Goal: Task Accomplishment & Management: Complete application form

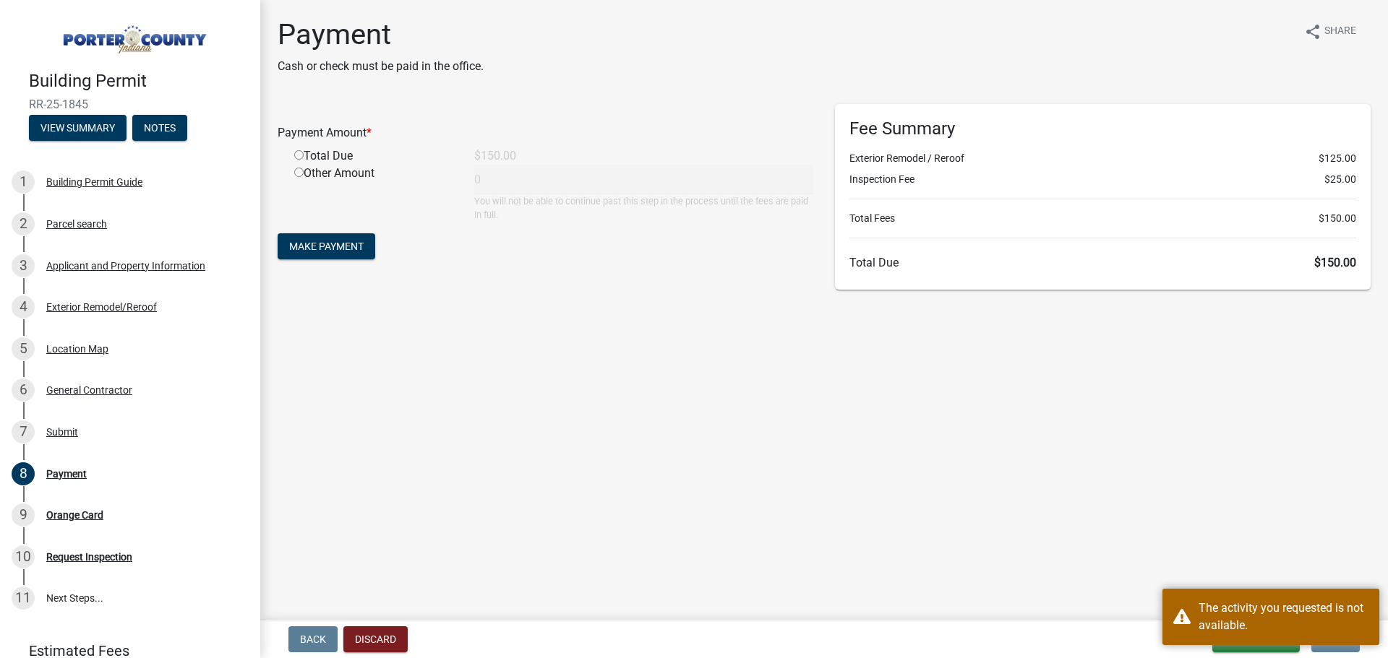
click at [329, 155] on div "Total Due" at bounding box center [373, 155] width 180 height 17
click at [302, 154] on input "radio" at bounding box center [298, 154] width 9 height 9
radio input "true"
type input "150"
click at [344, 249] on span "Make Payment" at bounding box center [326, 247] width 74 height 12
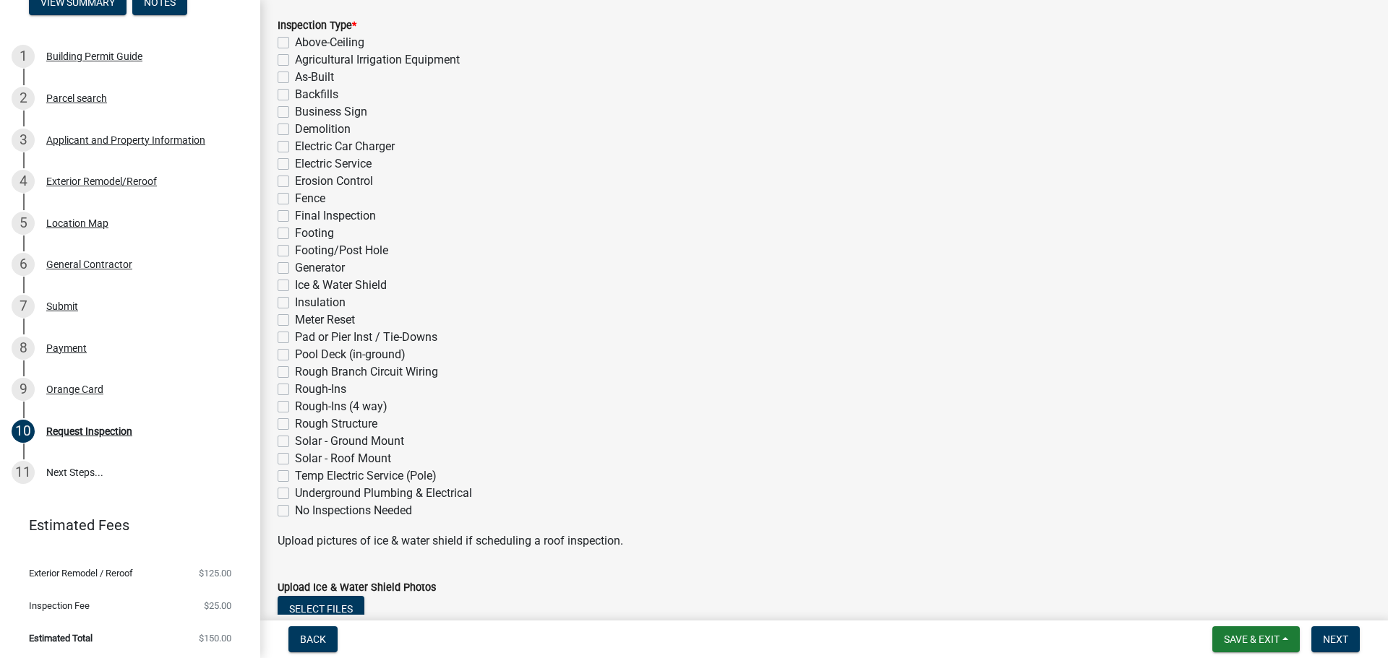
scroll to position [312, 0]
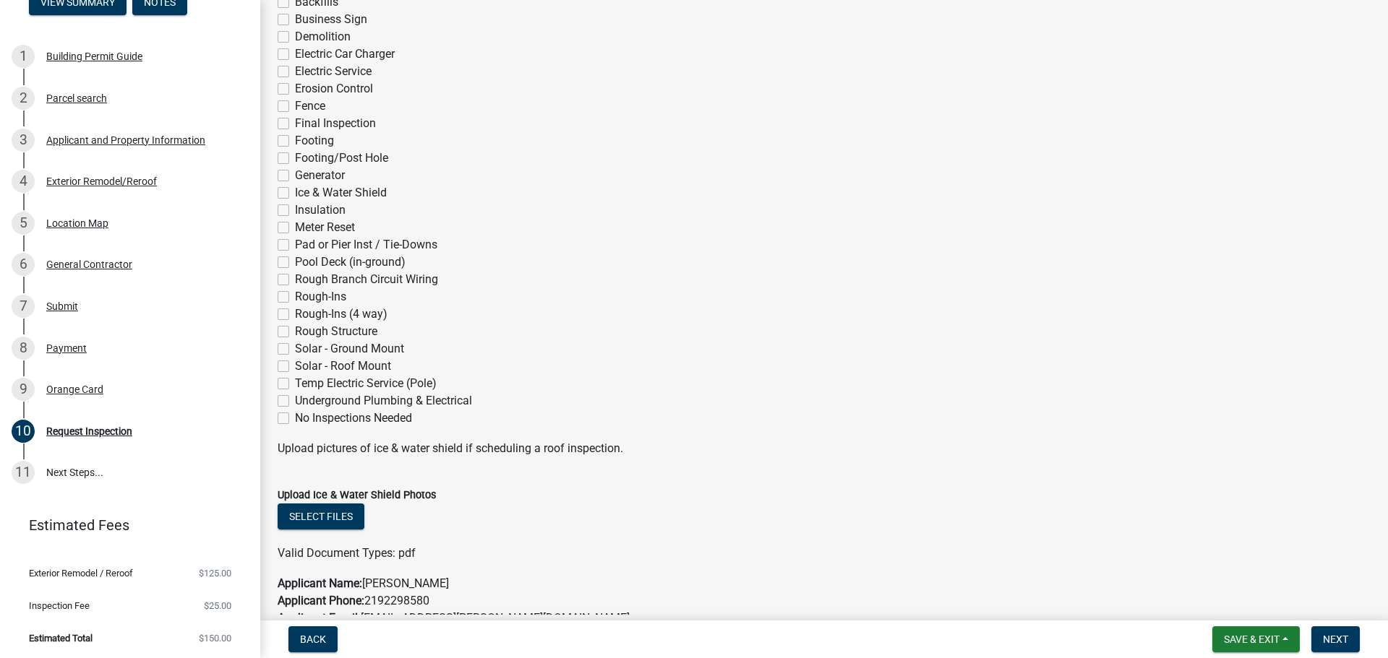
click at [277, 193] on div "Inspection Type * Above-Ceiling Agricultural Irrigation Equipment As-Built Back…" at bounding box center [824, 167] width 1115 height 520
click at [295, 195] on label "Ice & Water Shield" at bounding box center [341, 192] width 92 height 17
click at [295, 194] on input "Ice & Water Shield" at bounding box center [299, 188] width 9 height 9
checkbox input "true"
checkbox input "false"
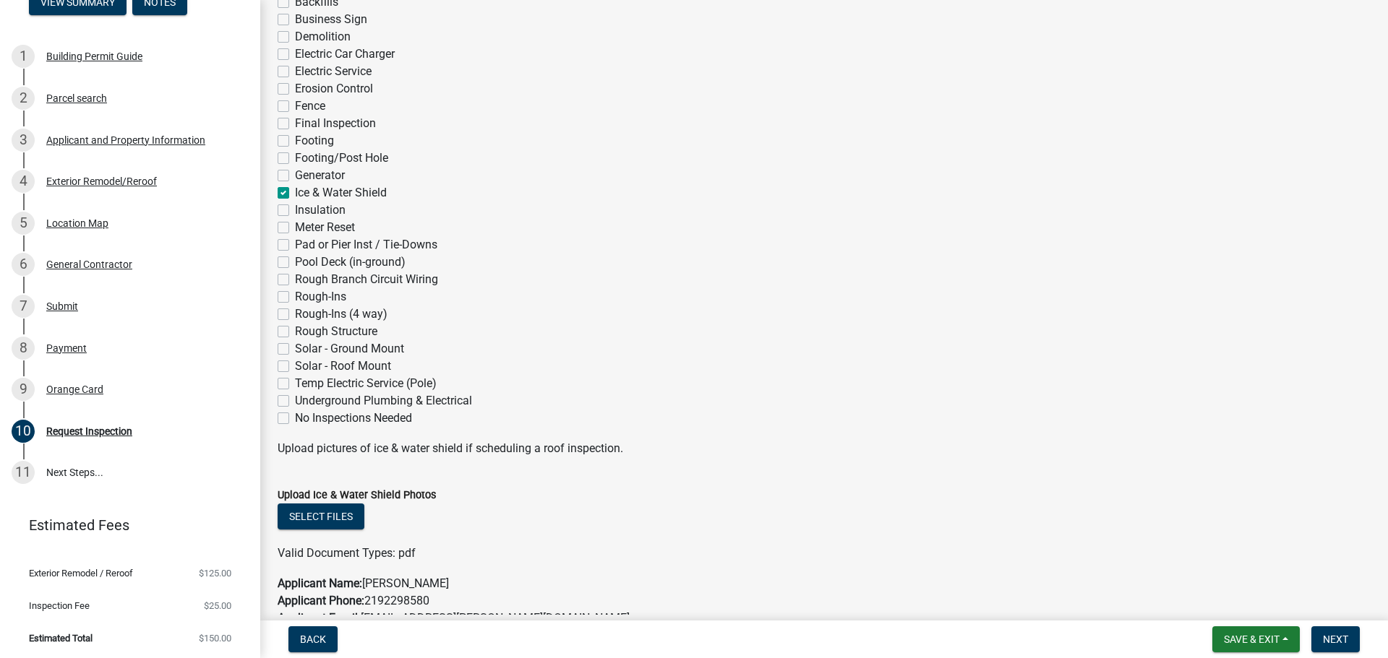
checkbox input "false"
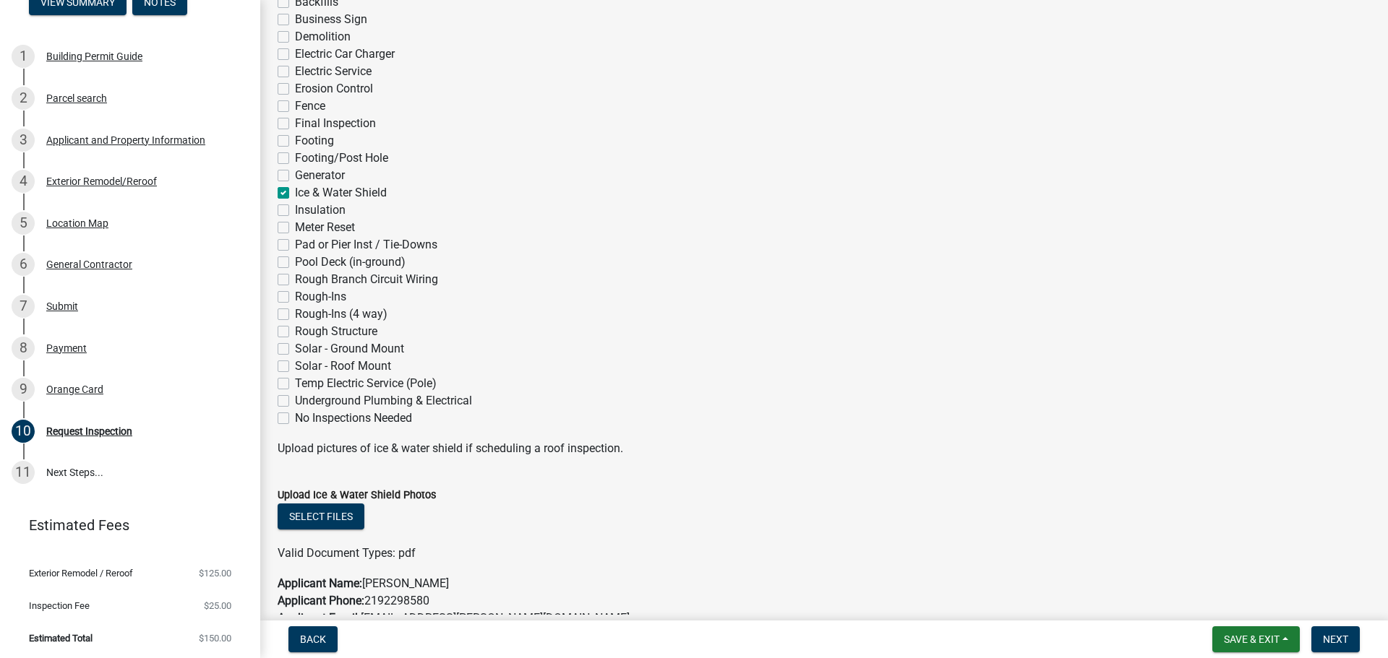
checkbox input "false"
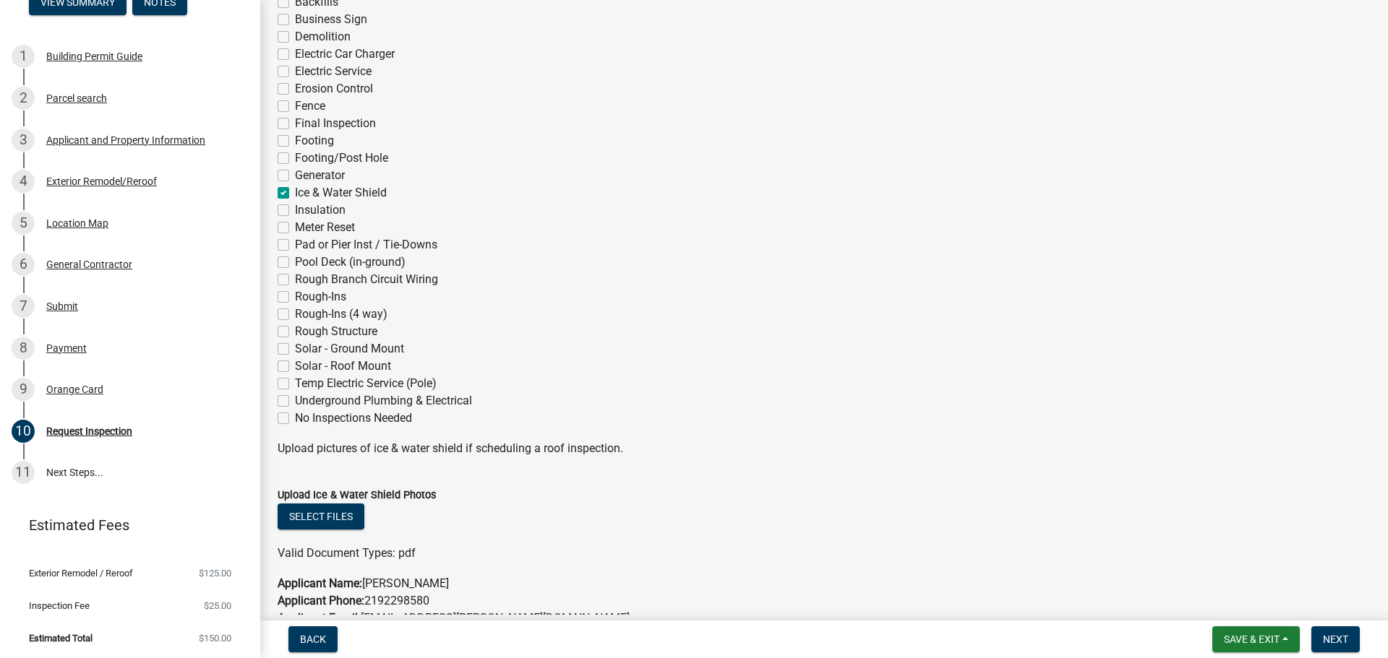
checkbox input "false"
checkbox input "true"
checkbox input "false"
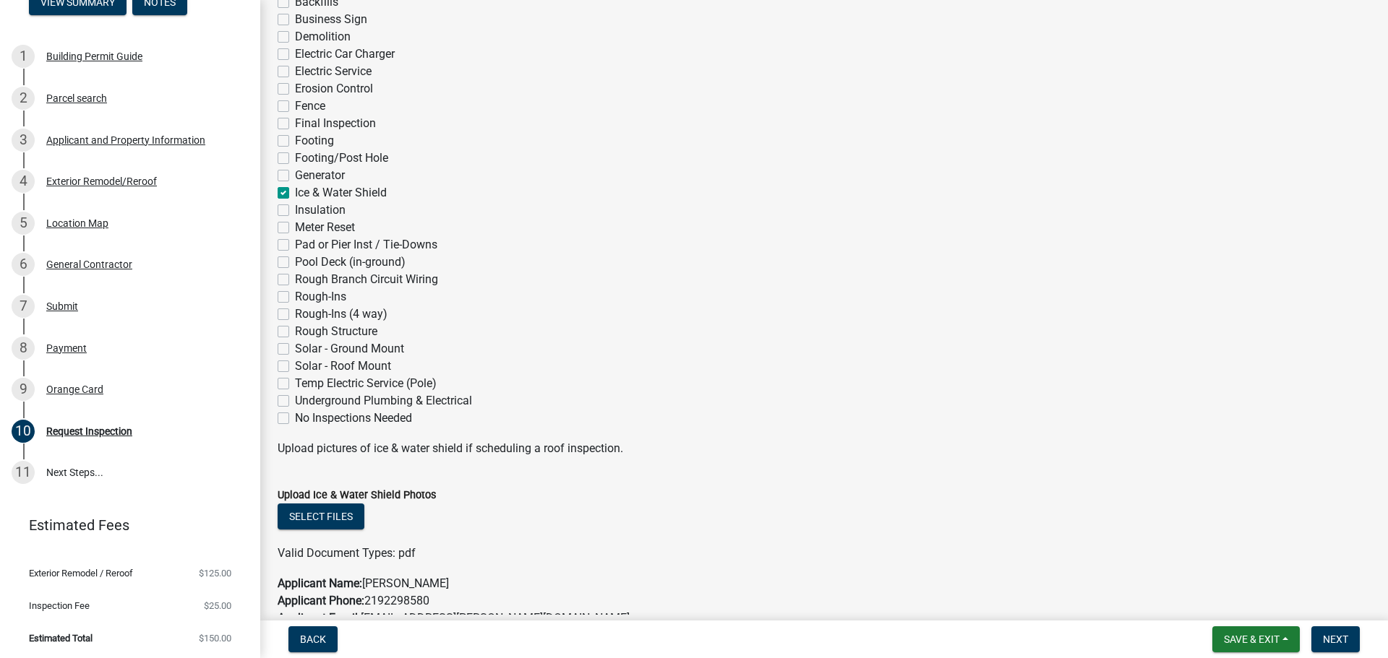
checkbox input "false"
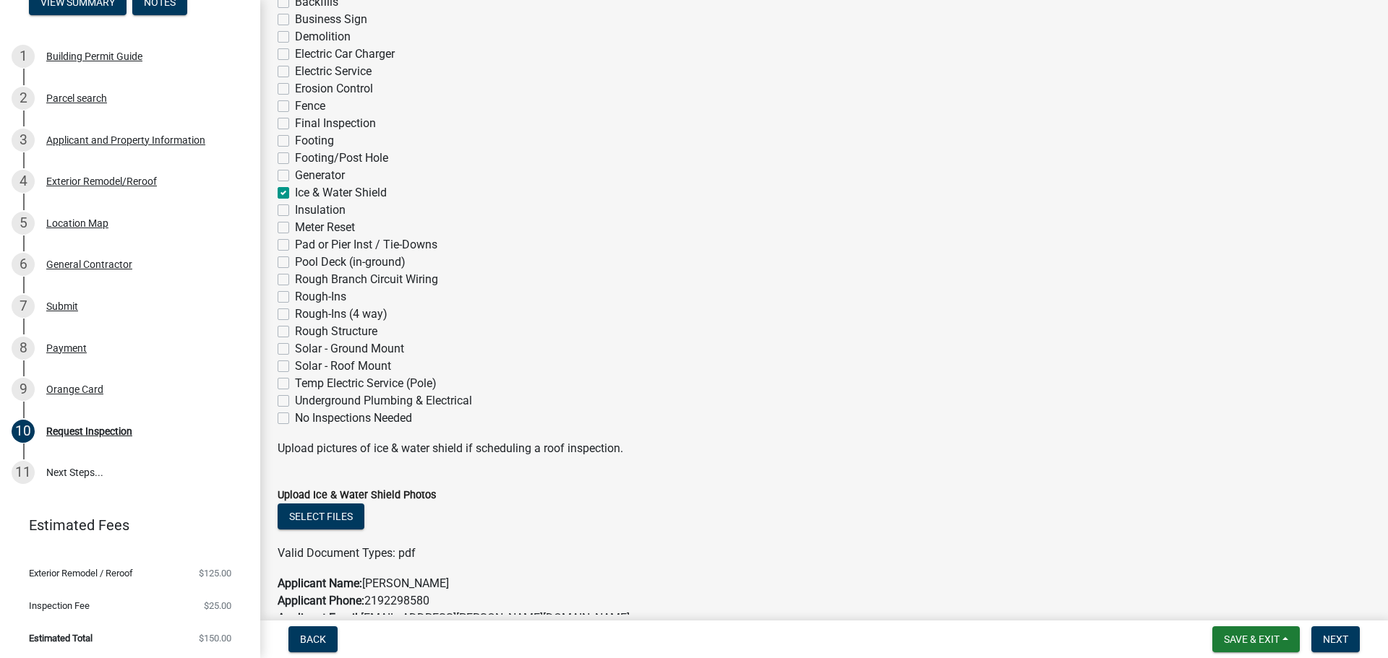
checkbox input "false"
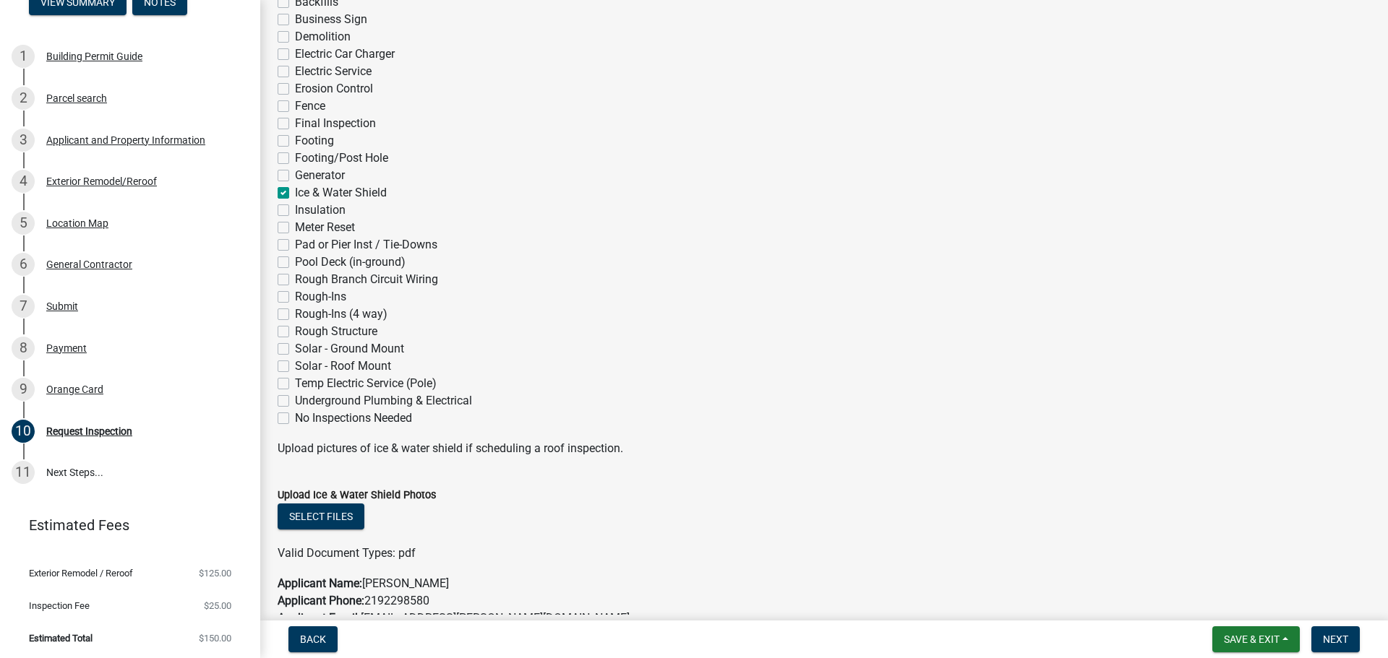
checkbox input "false"
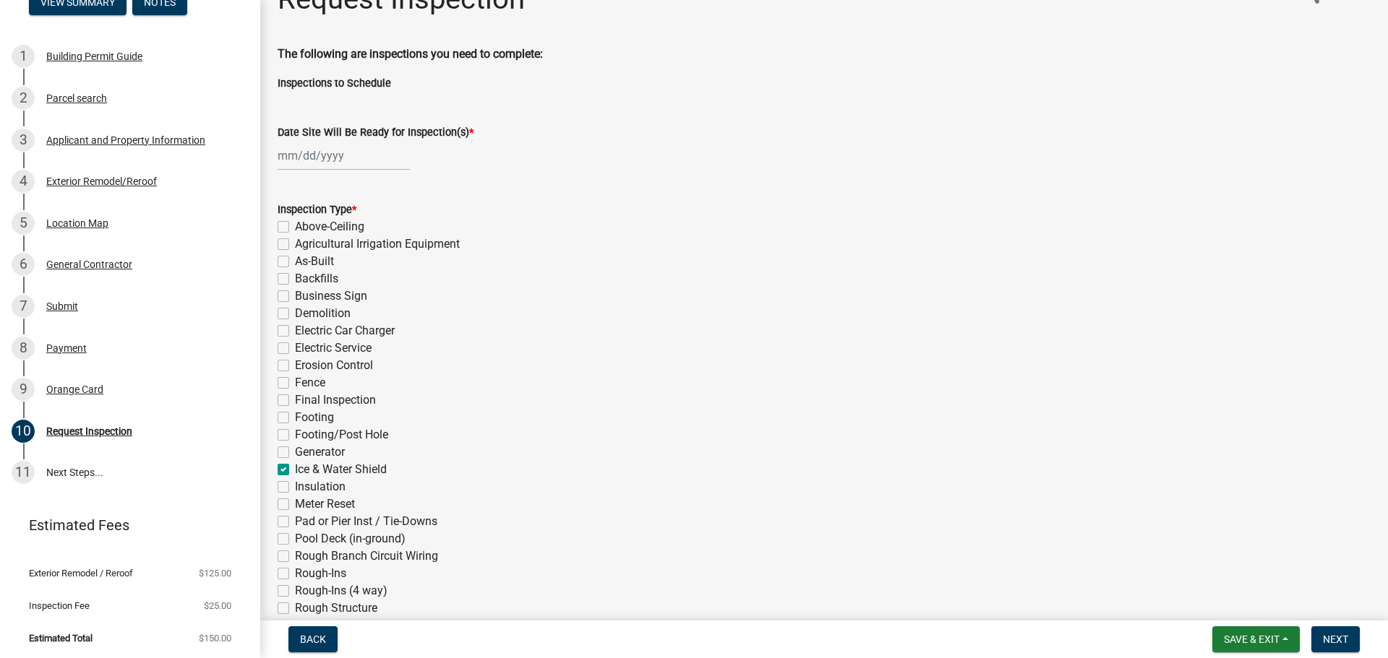
scroll to position [23, 0]
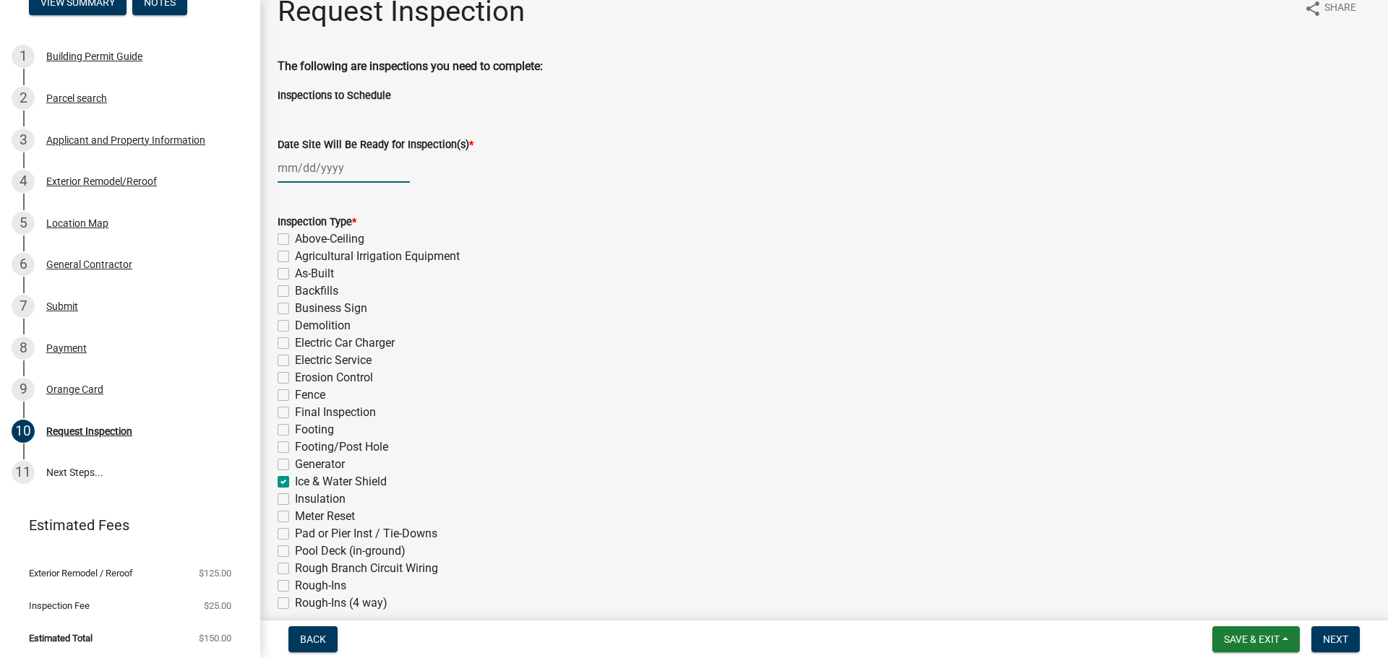
click at [290, 170] on div at bounding box center [344, 168] width 132 height 30
select select "9"
select select "2025"
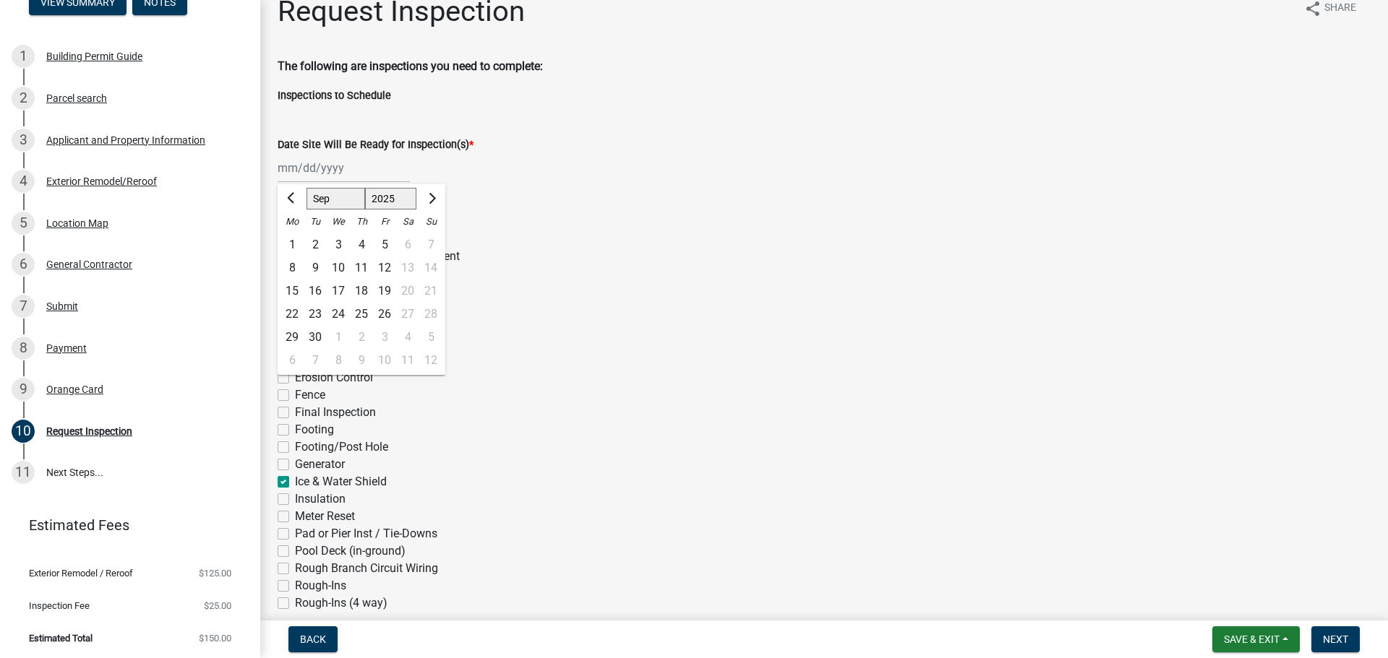
click at [522, 173] on div "[PERSON_NAME] Feb Mar Apr [PERSON_NAME][DATE] Oct Nov [DATE] 1526 1527 1528 152…" at bounding box center [824, 168] width 1093 height 30
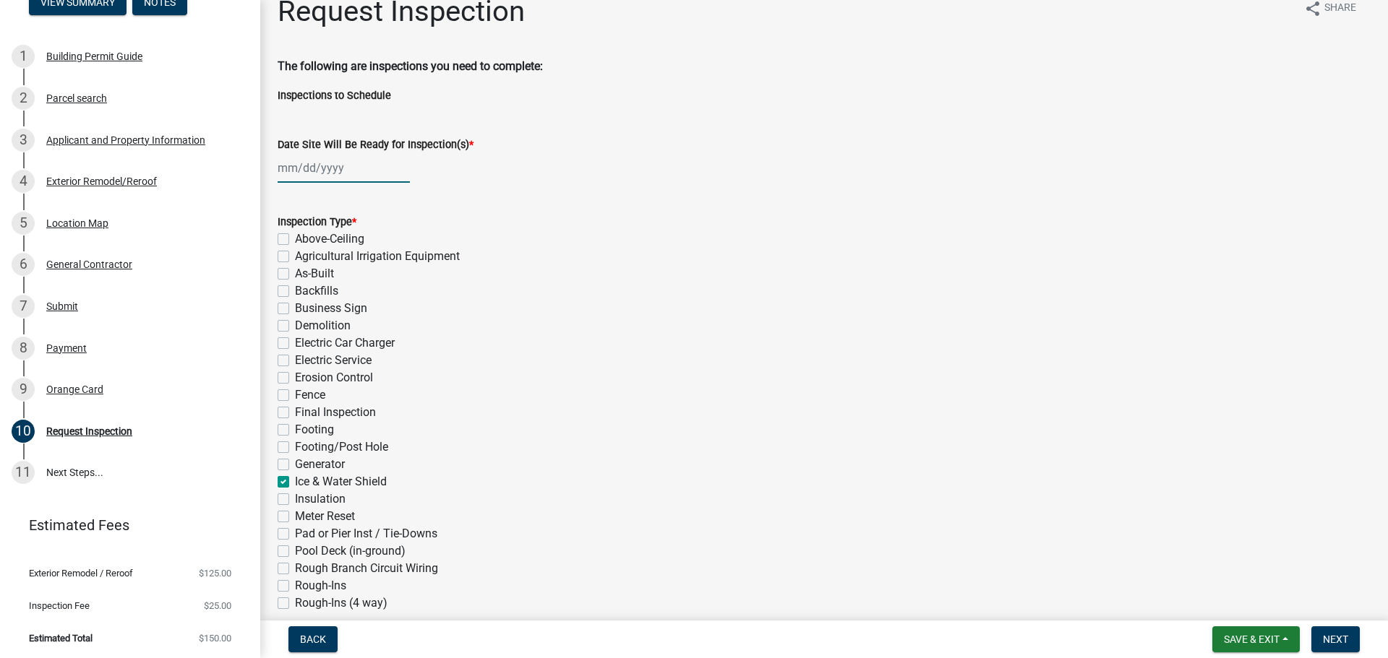
click at [319, 178] on div at bounding box center [344, 168] width 132 height 30
select select "9"
select select "2025"
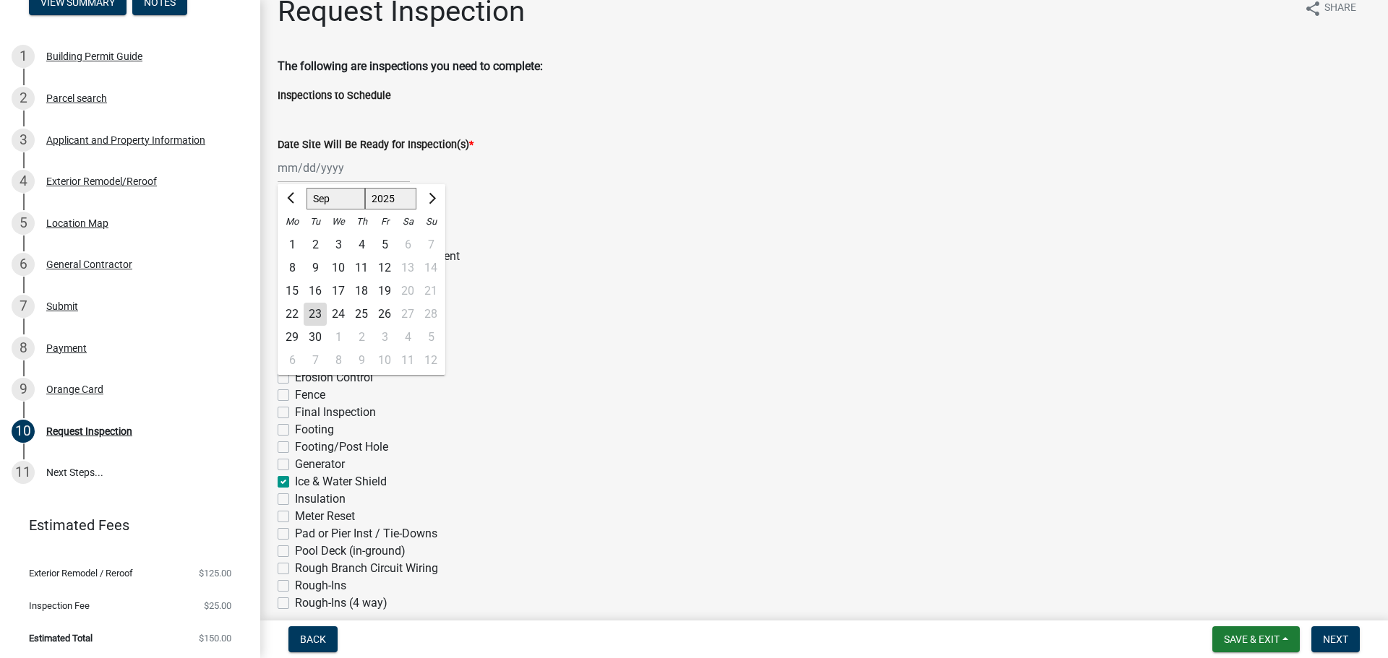
click at [557, 171] on div "[PERSON_NAME] Feb Mar Apr [PERSON_NAME][DATE] Oct Nov [DATE] 1526 1527 1528 152…" at bounding box center [824, 168] width 1093 height 30
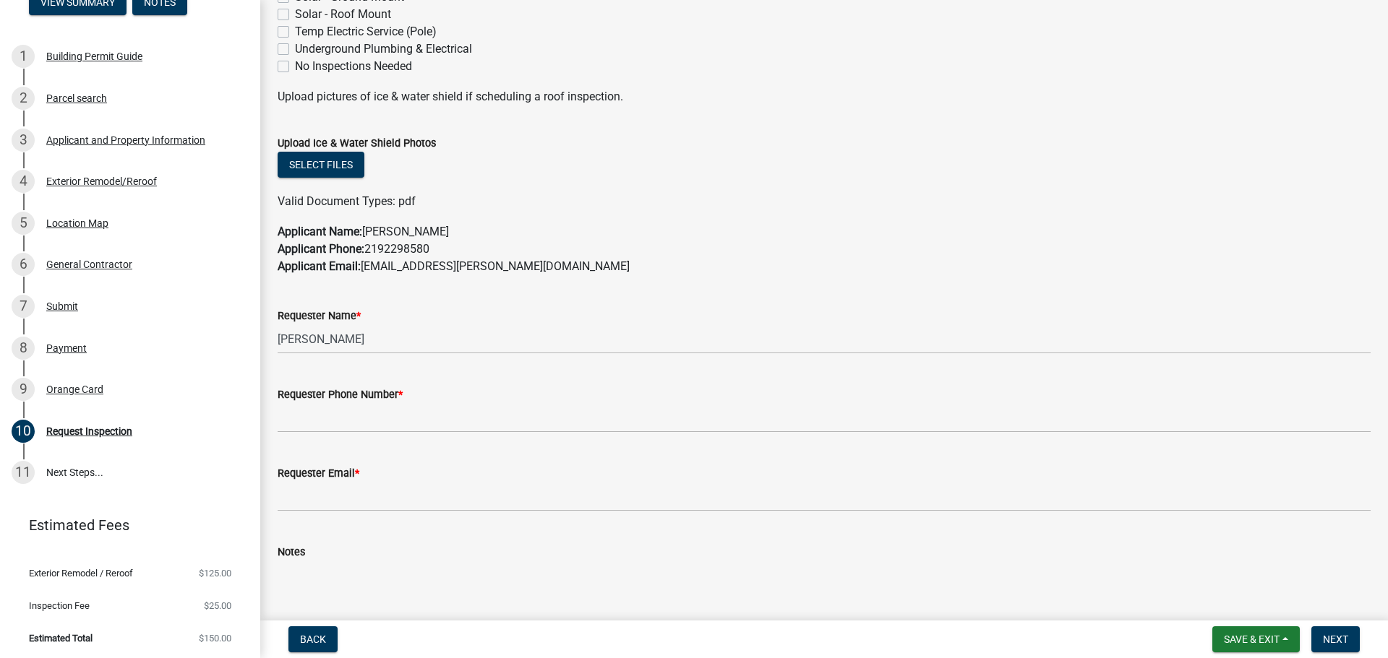
scroll to position [746, 0]
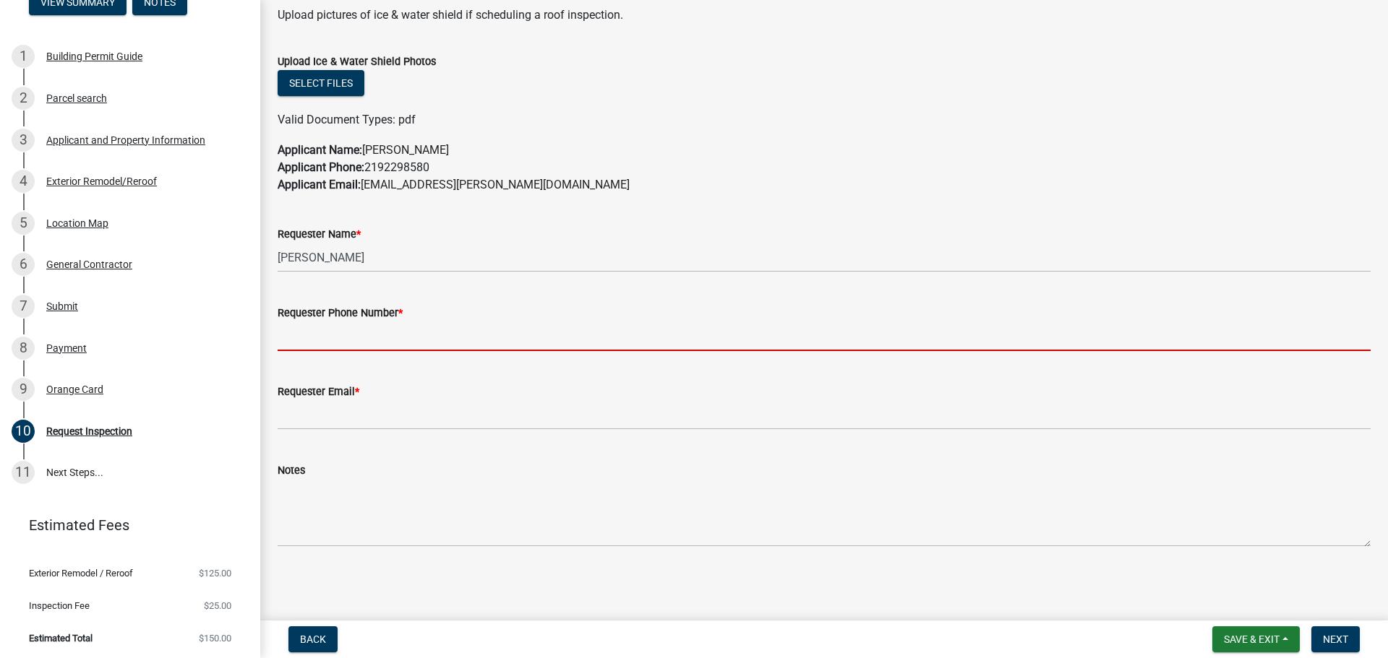
click at [346, 343] on input "Requester Phone Number *" at bounding box center [824, 337] width 1093 height 30
paste input "[PHONE_NUMBER]"
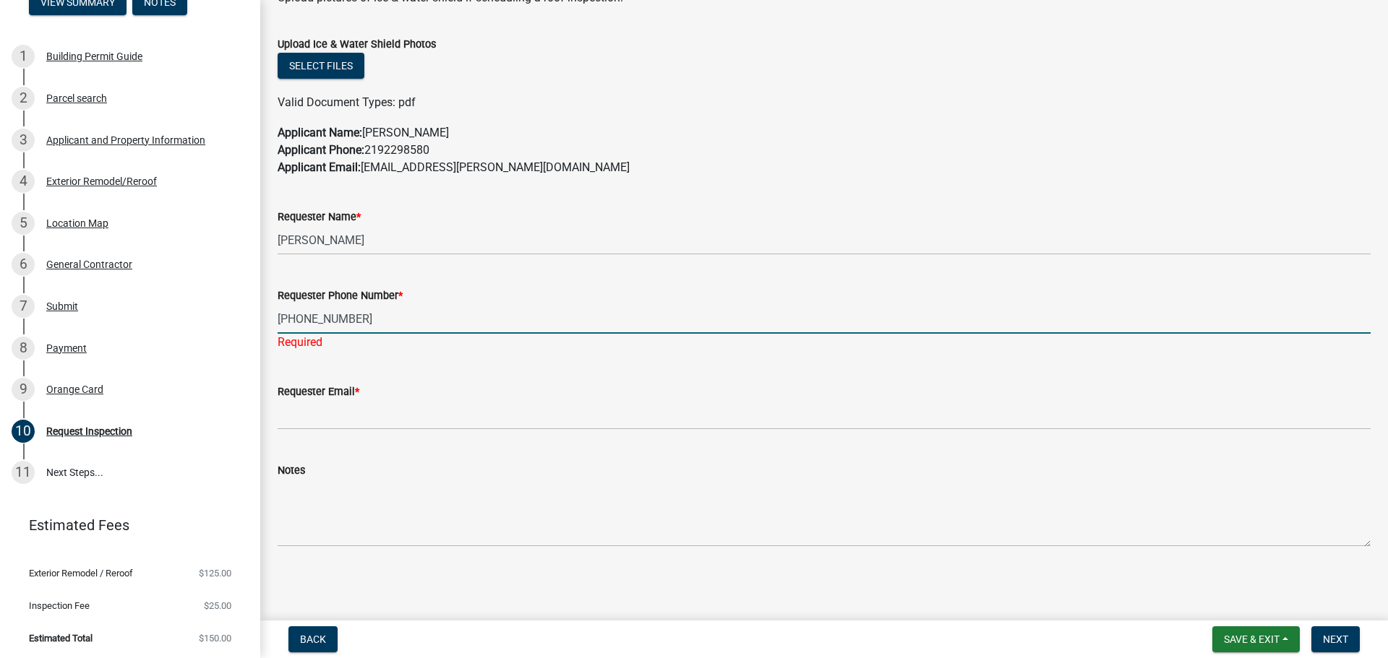
type input "[PHONE_NUMBER]"
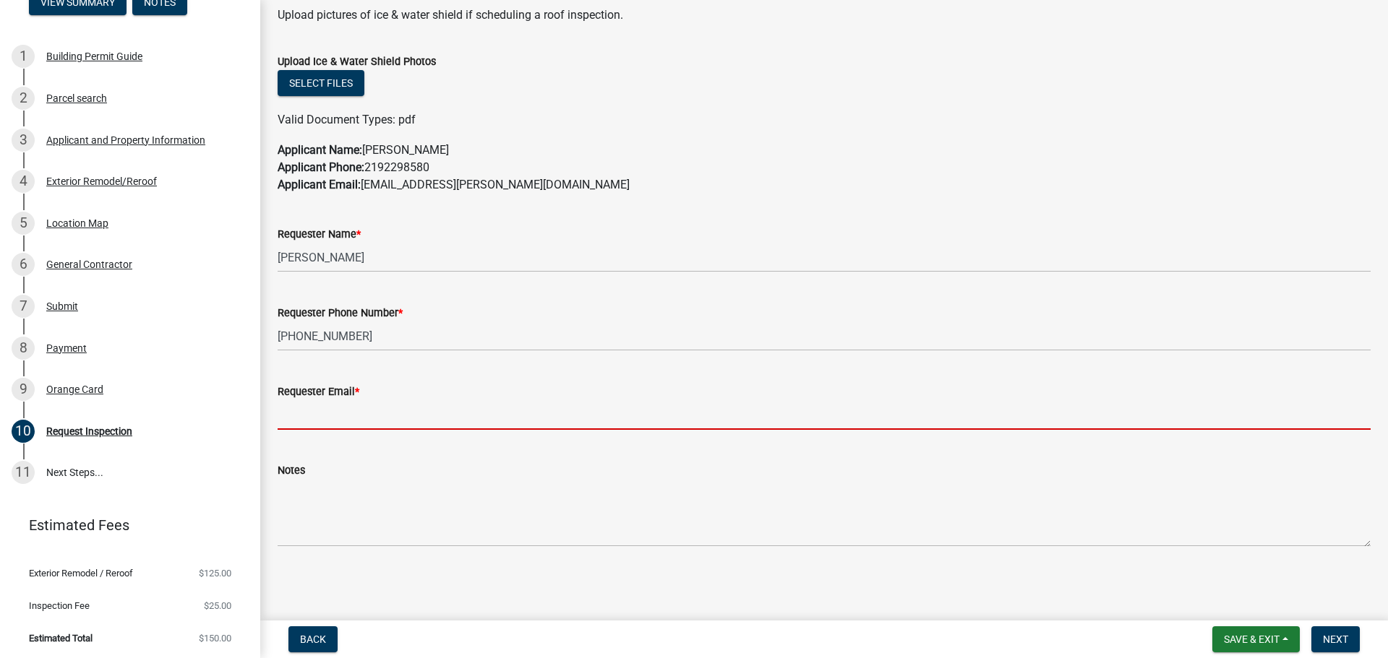
click at [330, 427] on input "Requester Email *" at bounding box center [824, 415] width 1093 height 30
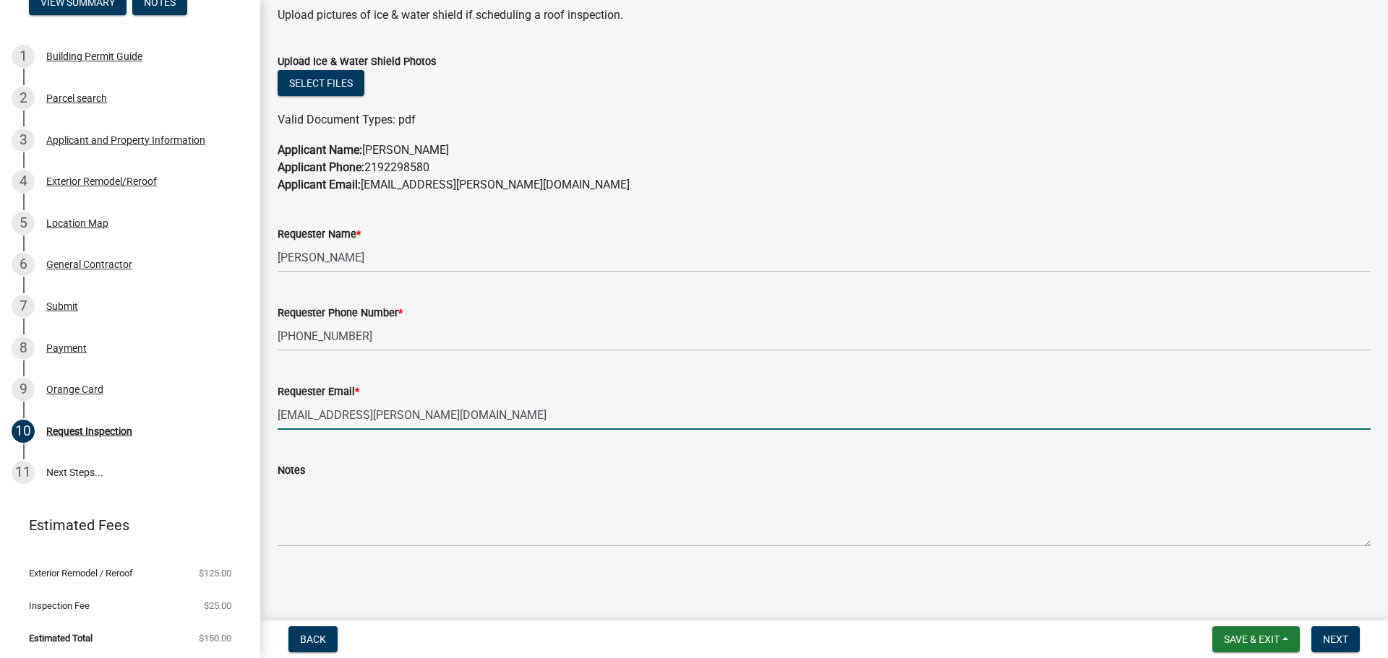
type input "[EMAIL_ADDRESS][PERSON_NAME][DOMAIN_NAME]"
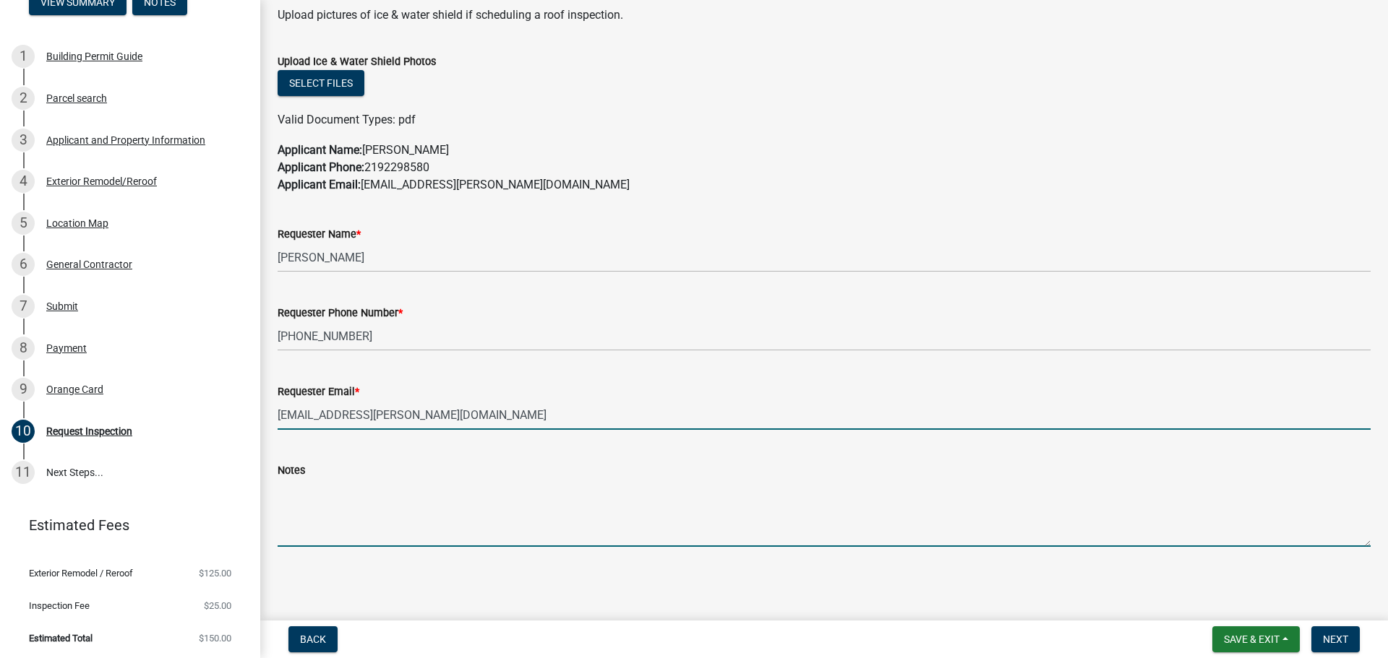
click at [335, 544] on textarea "Notes" at bounding box center [824, 513] width 1093 height 68
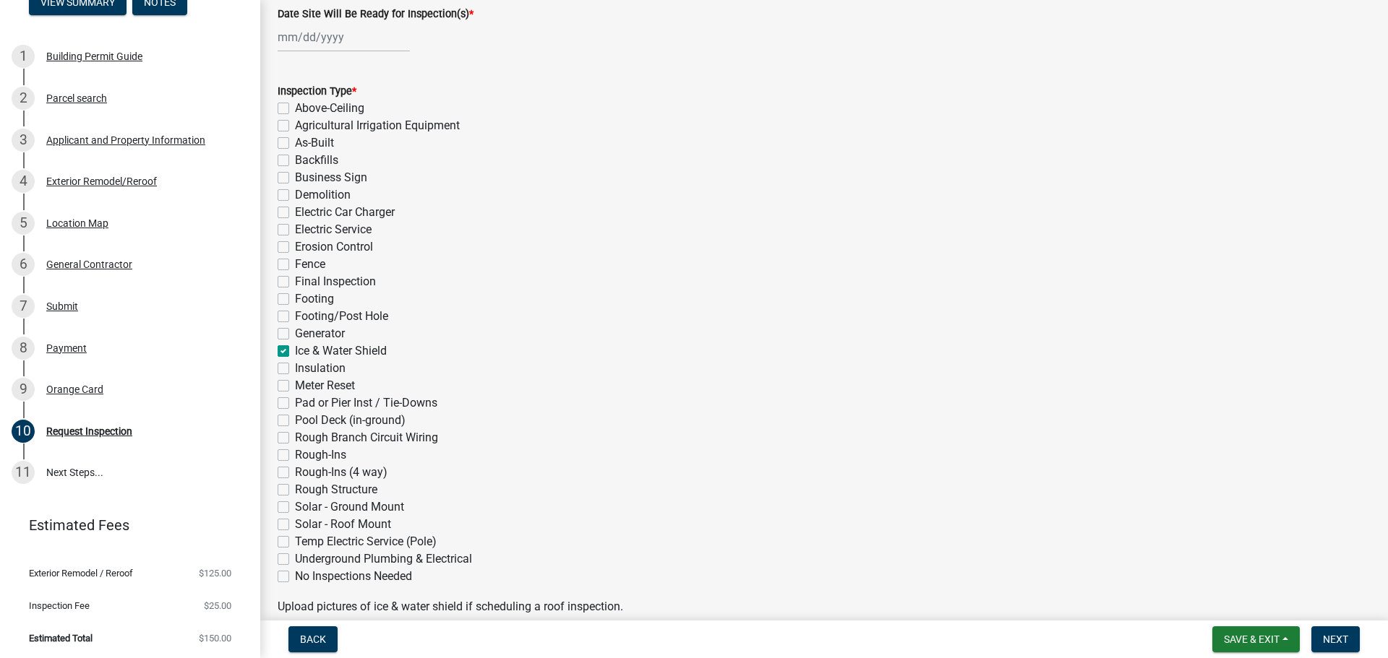
scroll to position [0, 0]
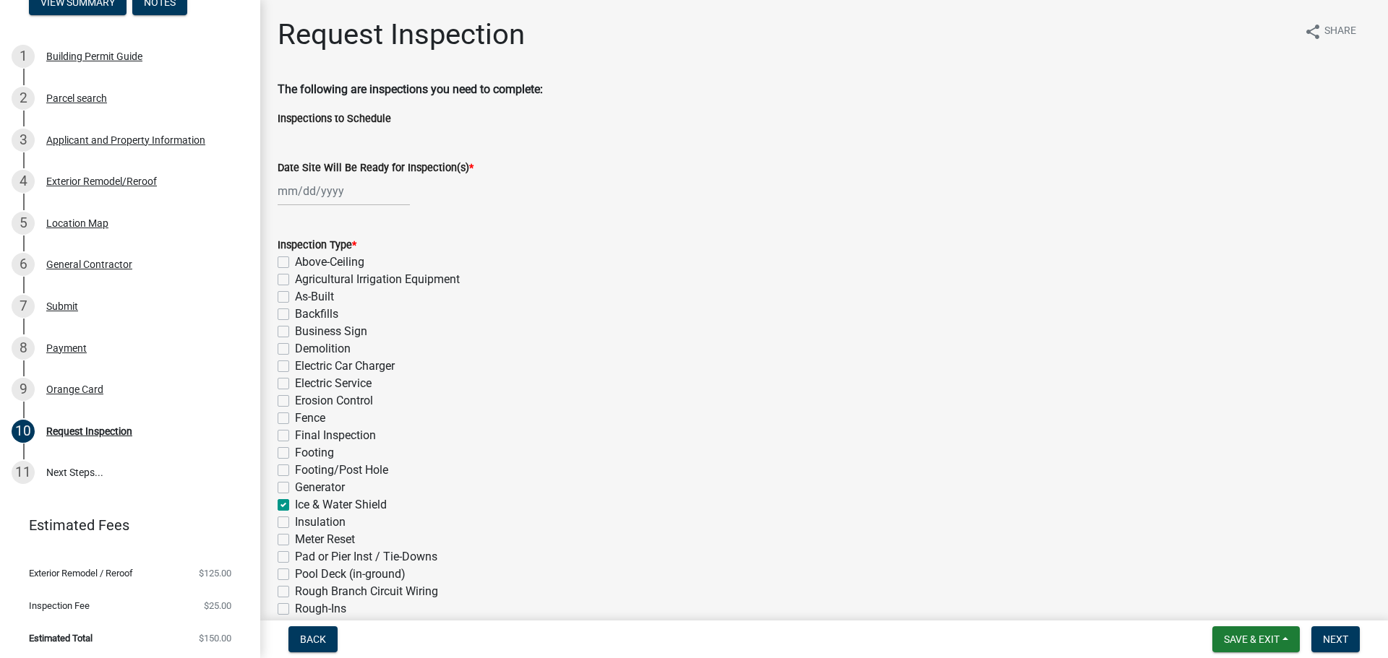
type textarea "Re-roofing"
select select "9"
select select "2025"
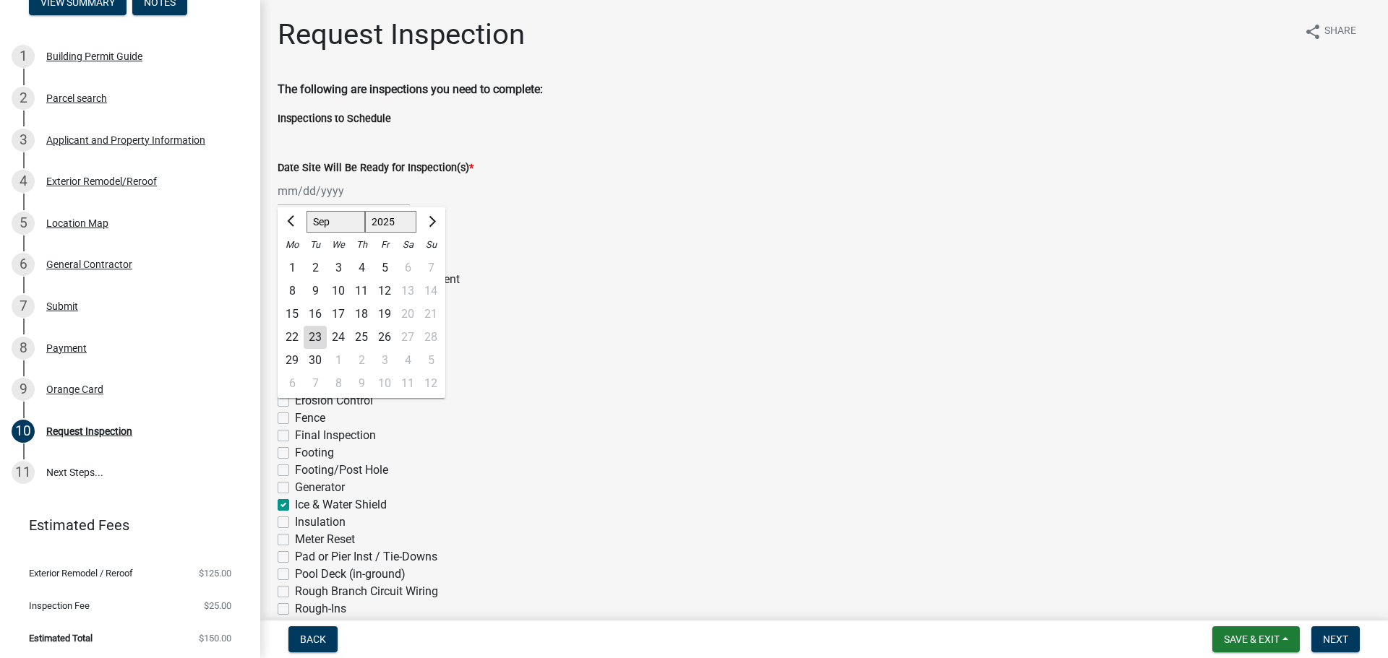
click at [315, 188] on div "[PERSON_NAME] Feb Mar Apr [PERSON_NAME][DATE] Oct Nov [DATE] 1526 1527 1528 152…" at bounding box center [344, 191] width 132 height 30
click at [364, 338] on div "25" at bounding box center [361, 337] width 23 height 23
type input "[DATE]"
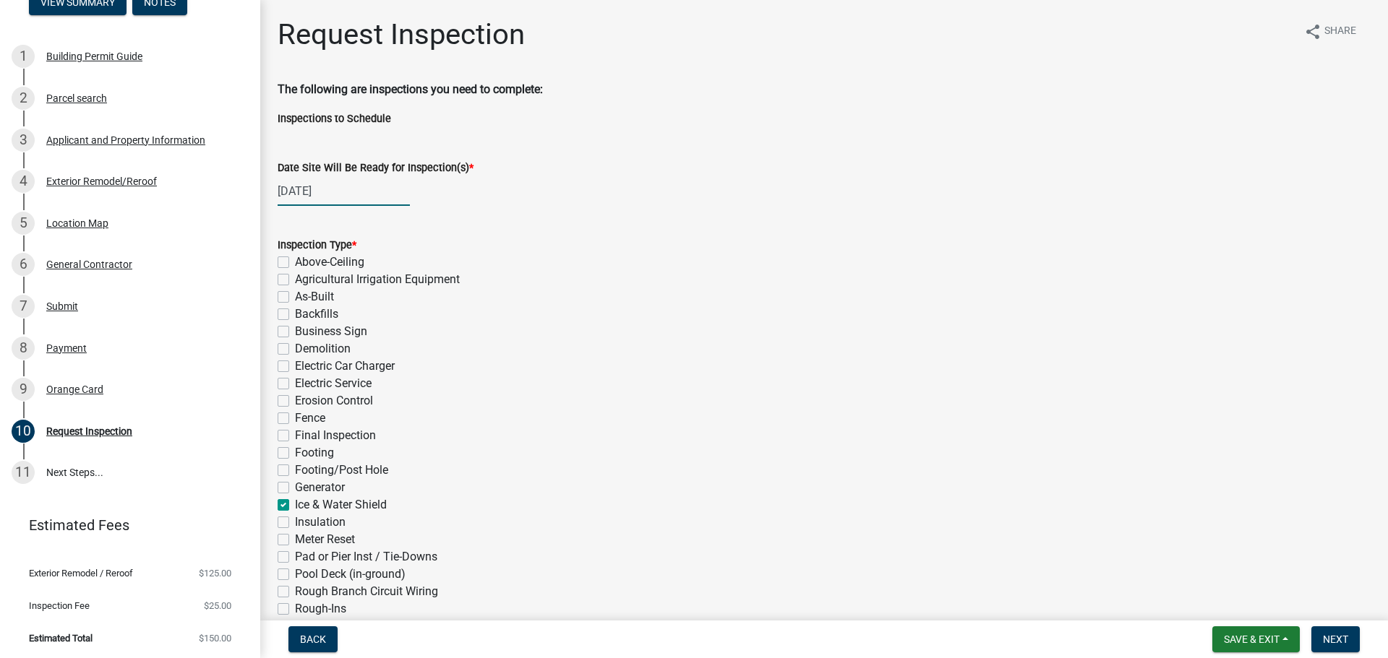
click at [305, 190] on div "[DATE]" at bounding box center [344, 191] width 132 height 30
select select "9"
select select "2025"
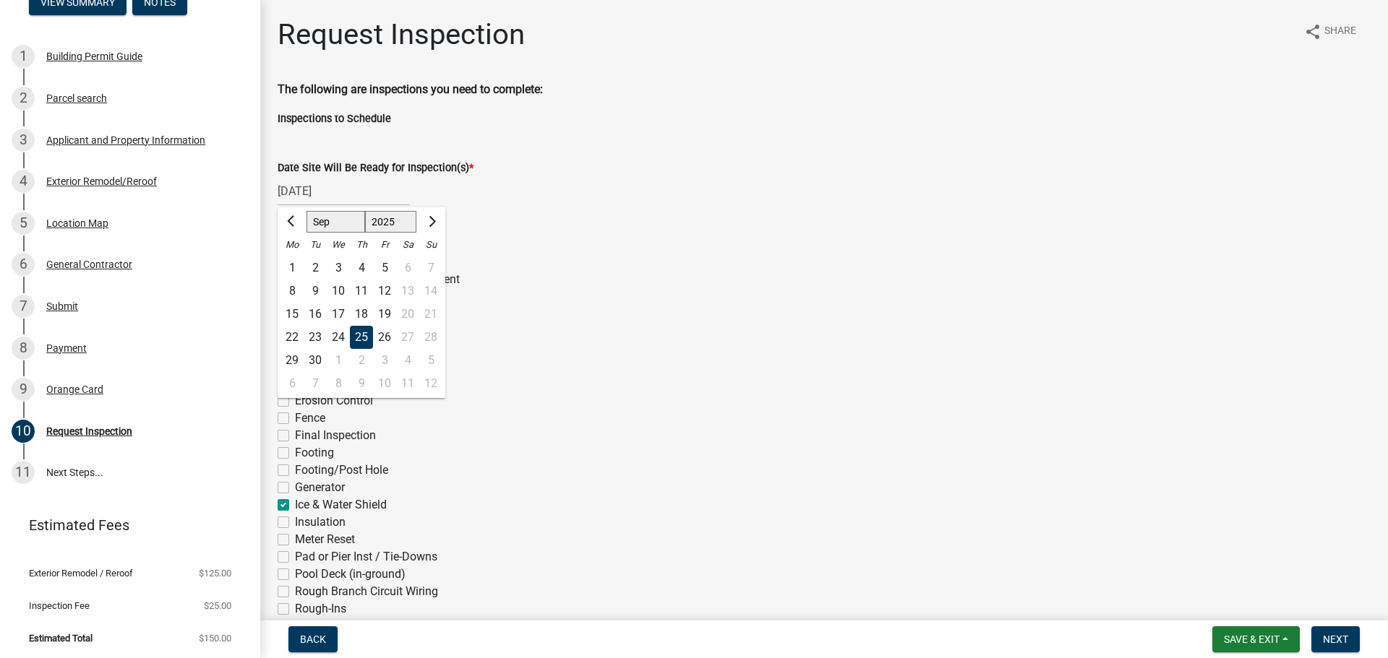
click at [365, 342] on div "25" at bounding box center [361, 337] width 23 height 23
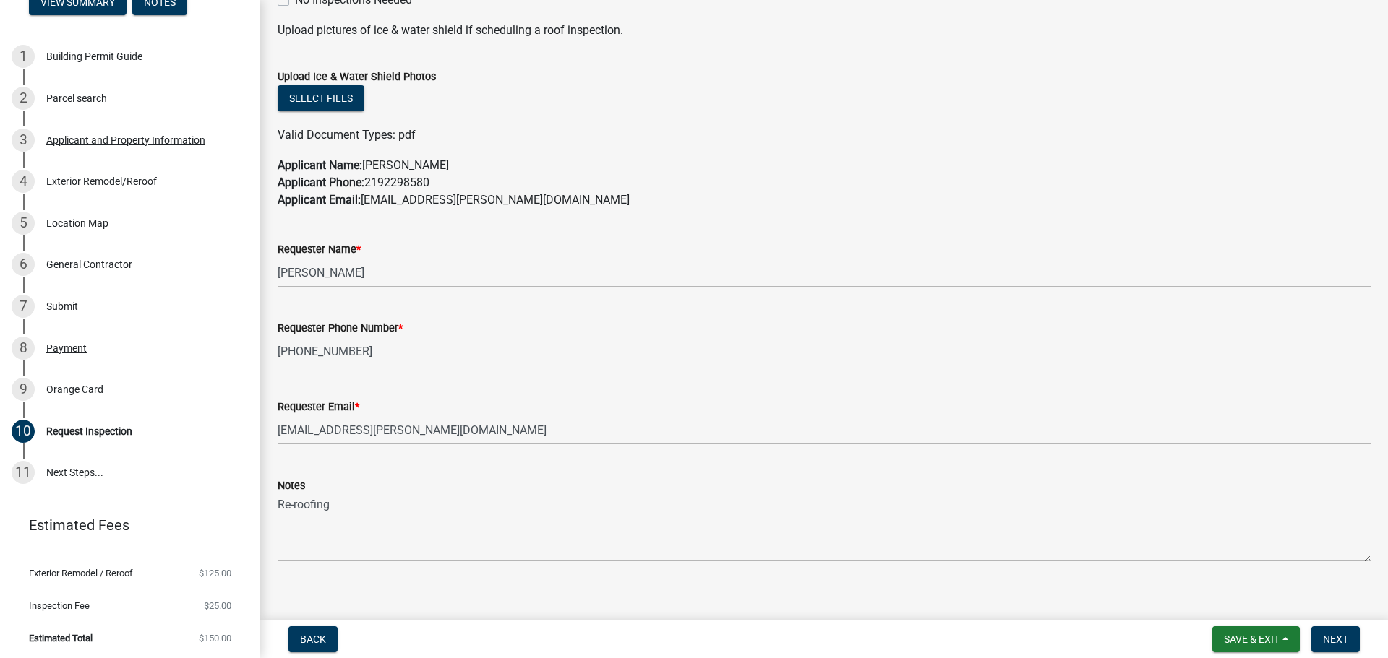
scroll to position [746, 0]
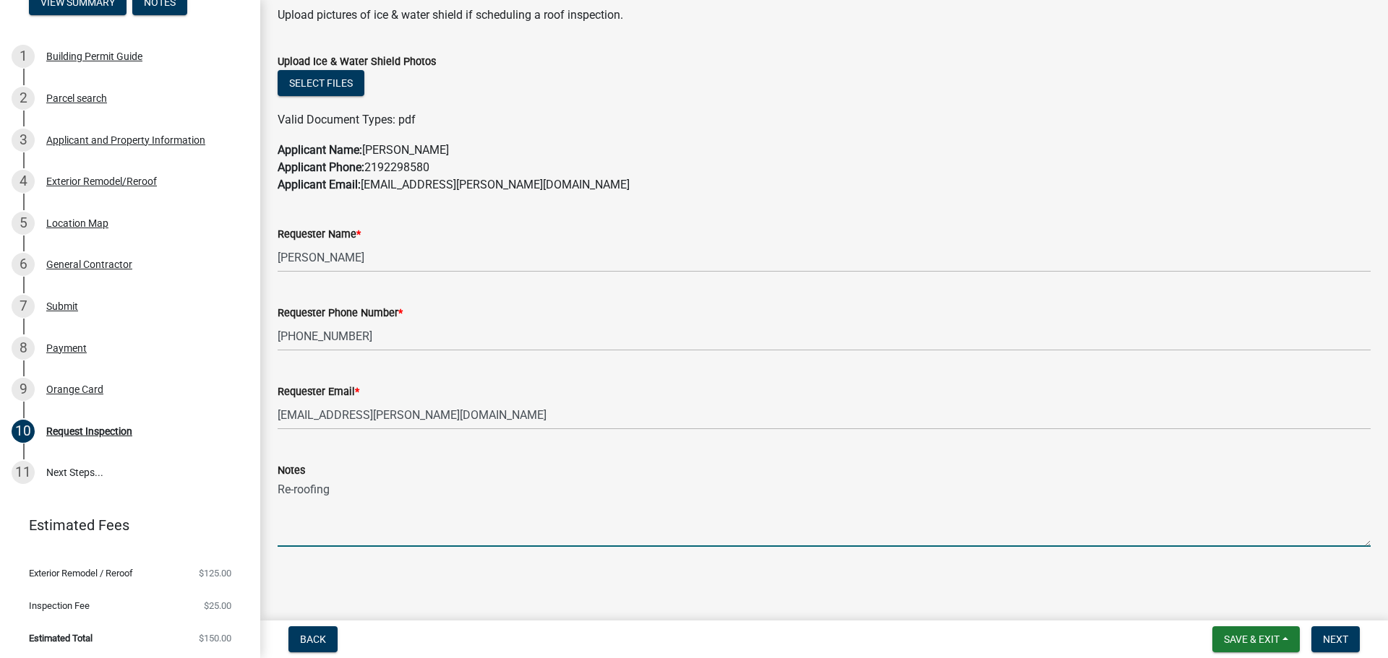
click at [472, 494] on textarea "Re-roofing" at bounding box center [824, 513] width 1093 height 68
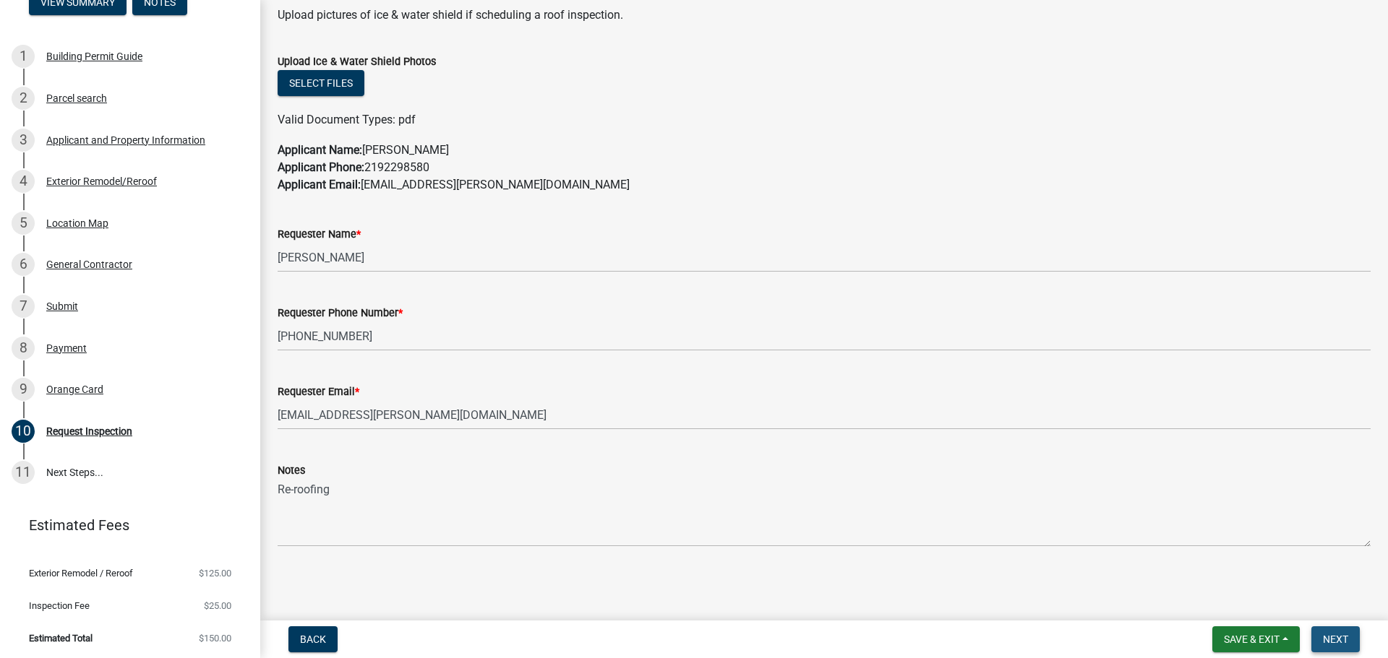
click at [1328, 635] on span "Next" at bounding box center [1335, 640] width 25 height 12
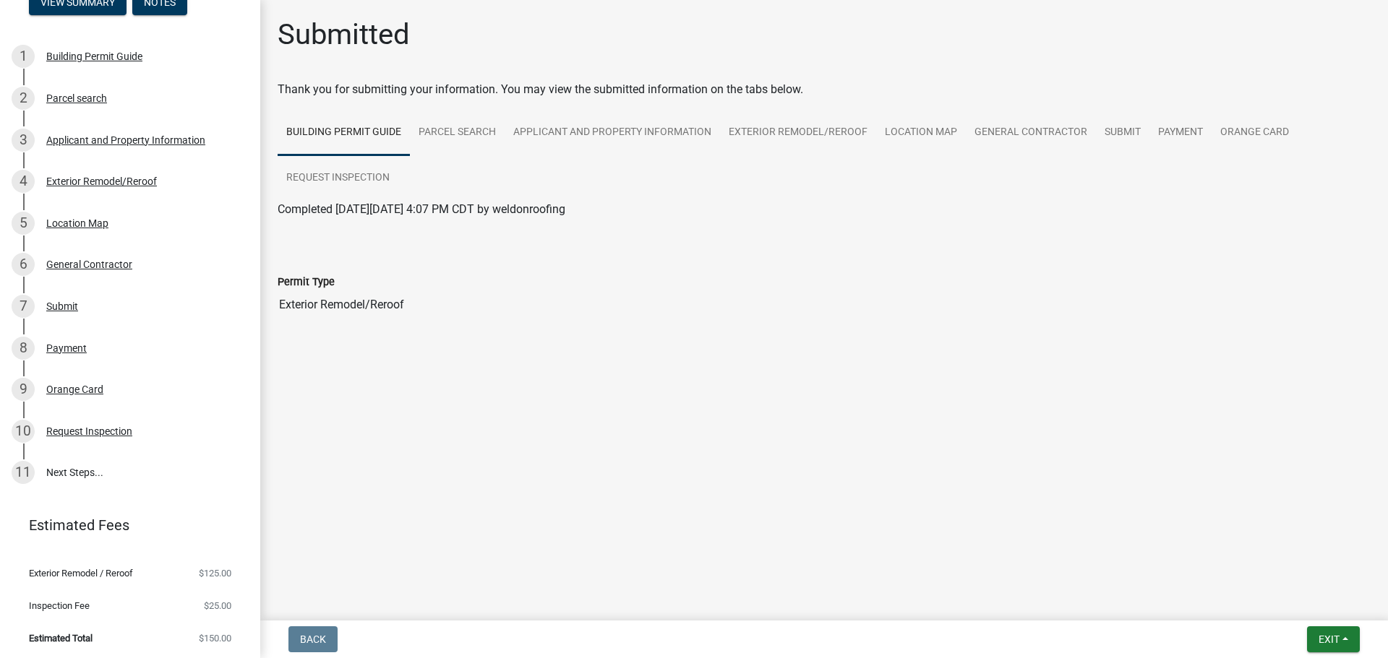
drag, startPoint x: 338, startPoint y: 308, endPoint x: 443, endPoint y: 304, distance: 104.9
click at [443, 304] on input "Exterior Remodel/Reroof" at bounding box center [824, 305] width 1093 height 29
click at [507, 382] on main "Submitted Thank you for submitting your information. You may view the submitted…" at bounding box center [824, 307] width 1128 height 615
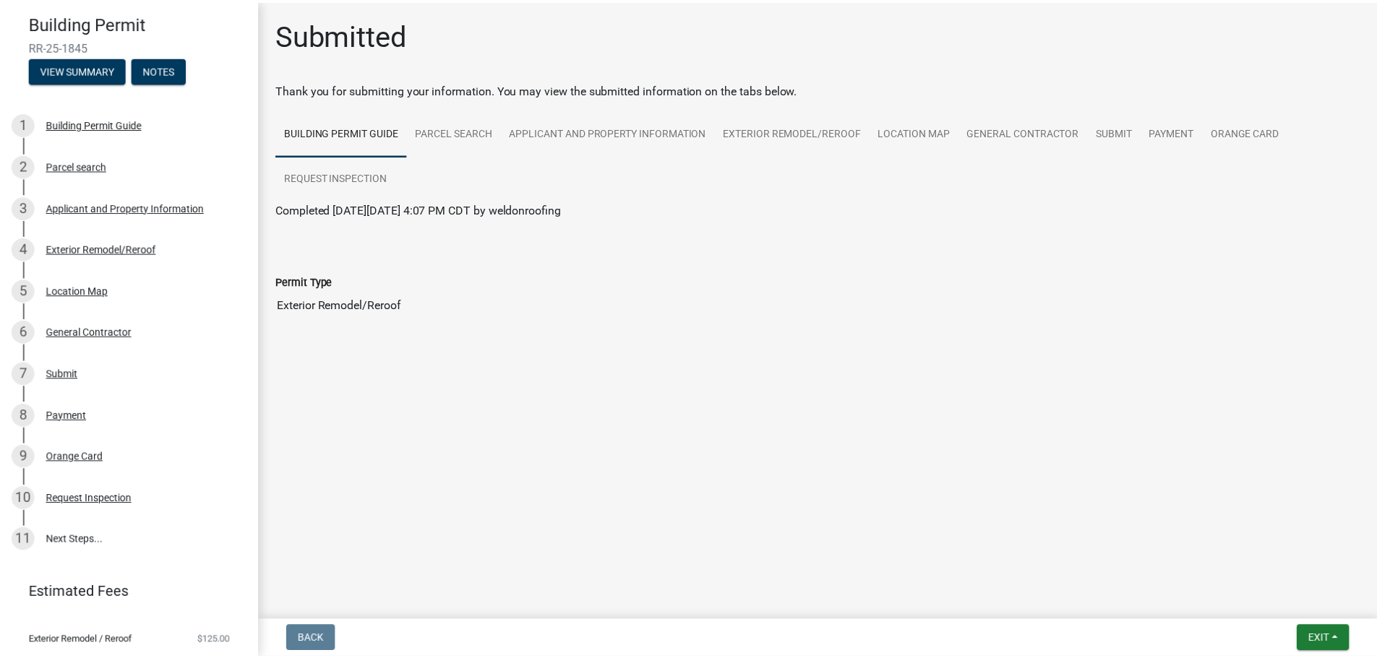
scroll to position [126, 0]
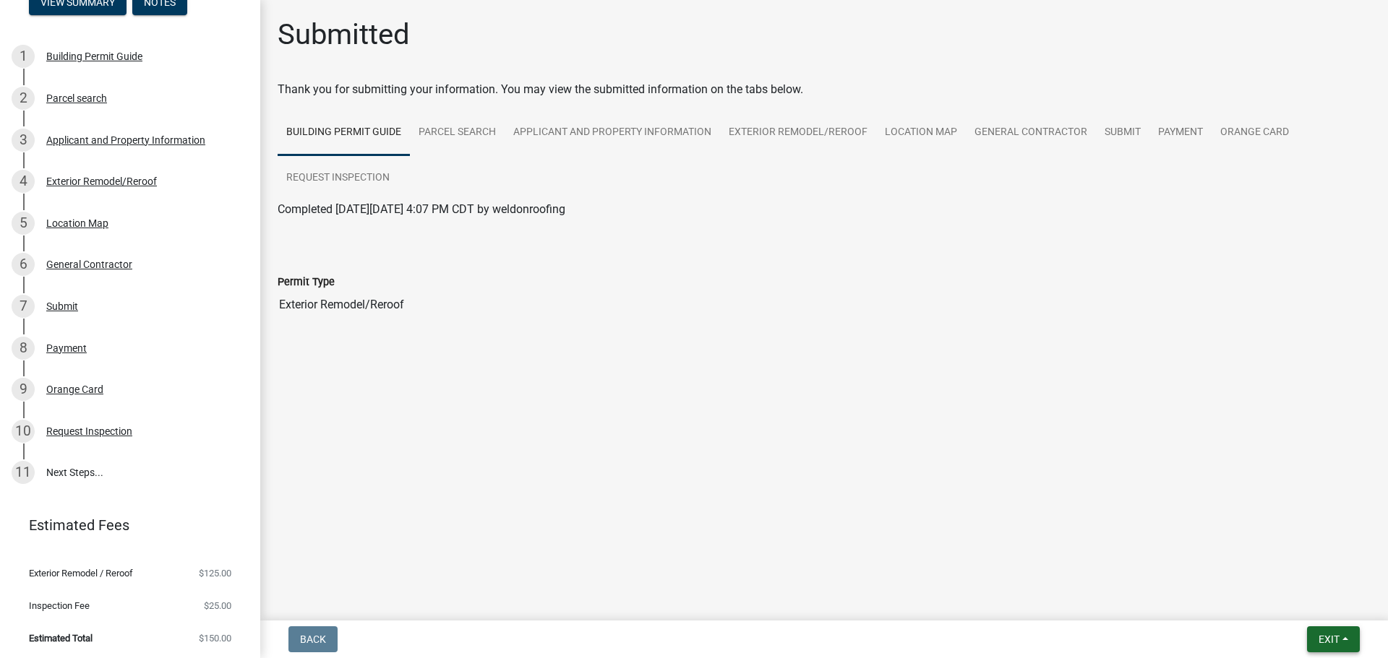
click at [1322, 640] on span "Exit" at bounding box center [1328, 640] width 21 height 12
click at [1320, 602] on button "Save & Exit" at bounding box center [1302, 602] width 116 height 35
